Goal: Transaction & Acquisition: Subscribe to service/newsletter

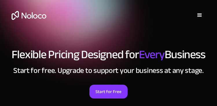
click at [105, 91] on link "Start for Free" at bounding box center [108, 92] width 38 height 14
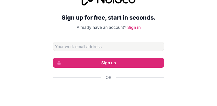
click at [96, 45] on input "Email address" at bounding box center [108, 46] width 111 height 9
type input "[PERSON_NAME][EMAIL_ADDRESS][DOMAIN_NAME]"
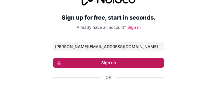
click at [102, 62] on button "Sign up" at bounding box center [108, 63] width 111 height 10
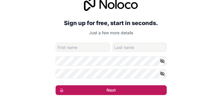
click at [100, 91] on button "Next" at bounding box center [111, 91] width 111 height 10
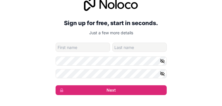
click at [181, 19] on div "Sign up for free, start in seconds. Just a few more details [PERSON_NAME][EMAIL…" at bounding box center [111, 46] width 222 height 114
